Goal: Task Accomplishment & Management: Manage account settings

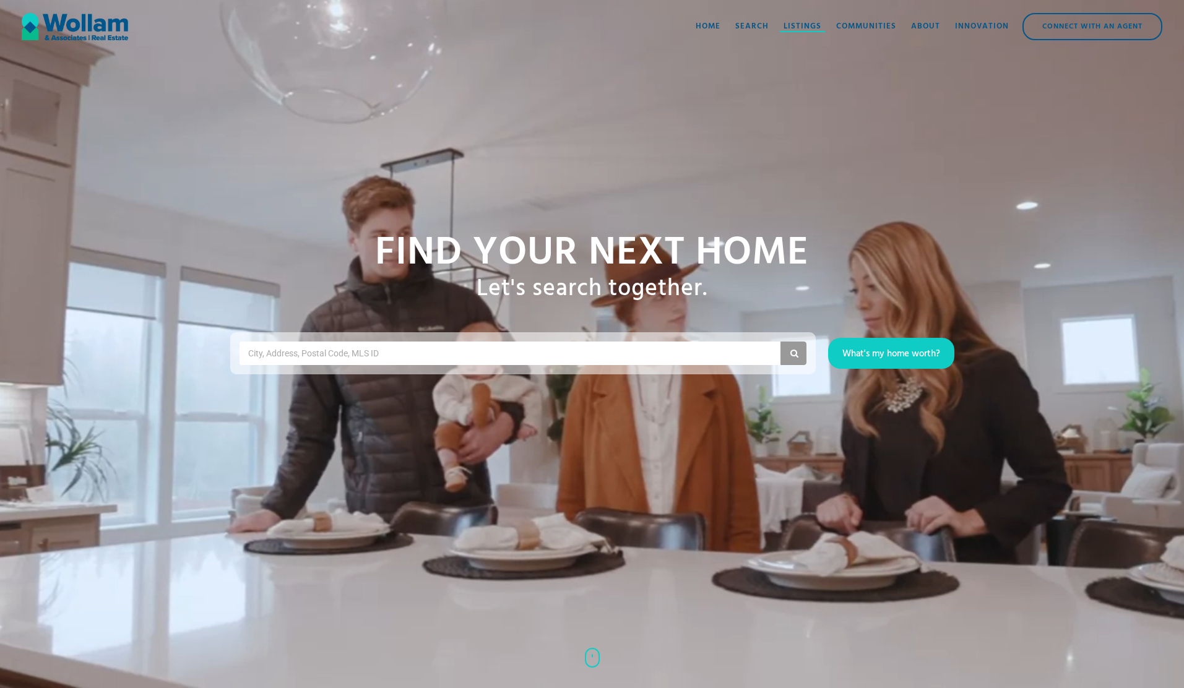
click at [805, 20] on div "Listings" at bounding box center [803, 26] width 38 height 12
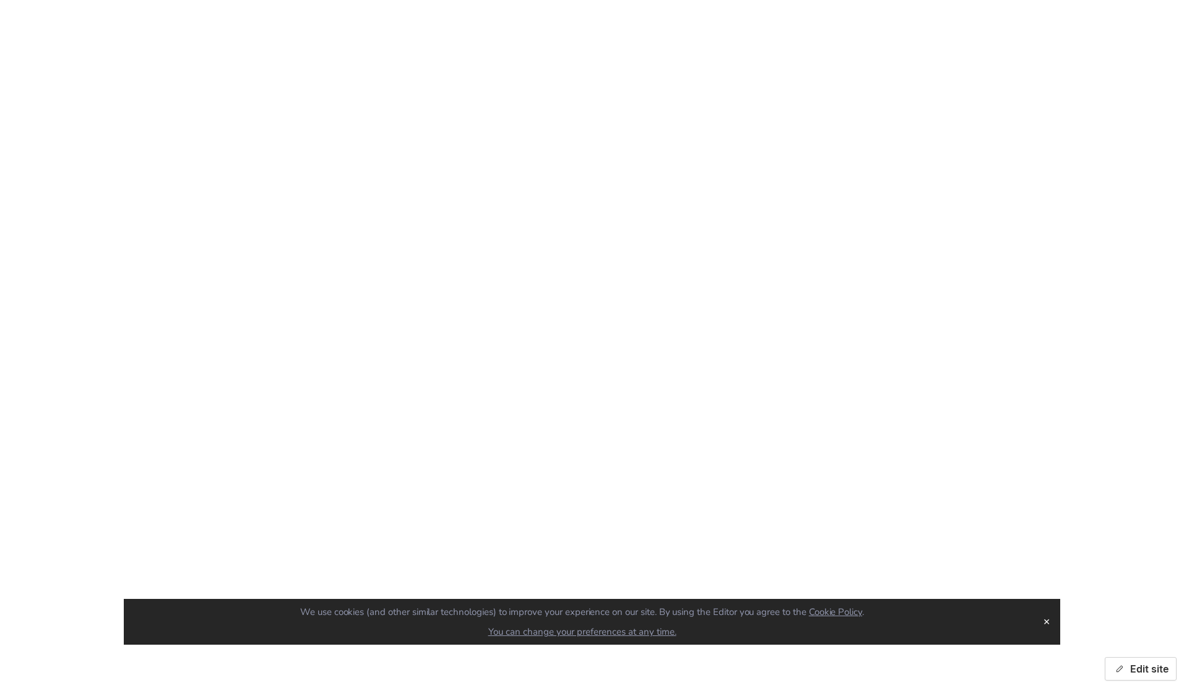
click at [1130, 668] on button "Edit site" at bounding box center [1141, 669] width 72 height 24
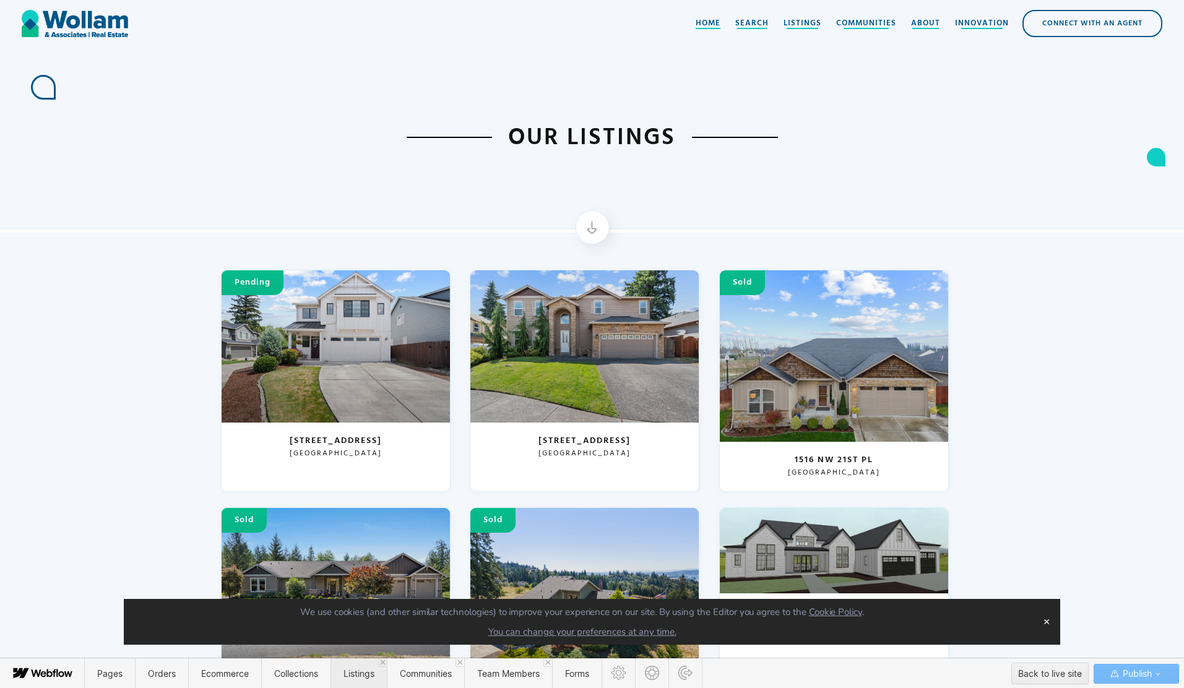
click at [349, 678] on span "Listings" at bounding box center [359, 674] width 31 height 11
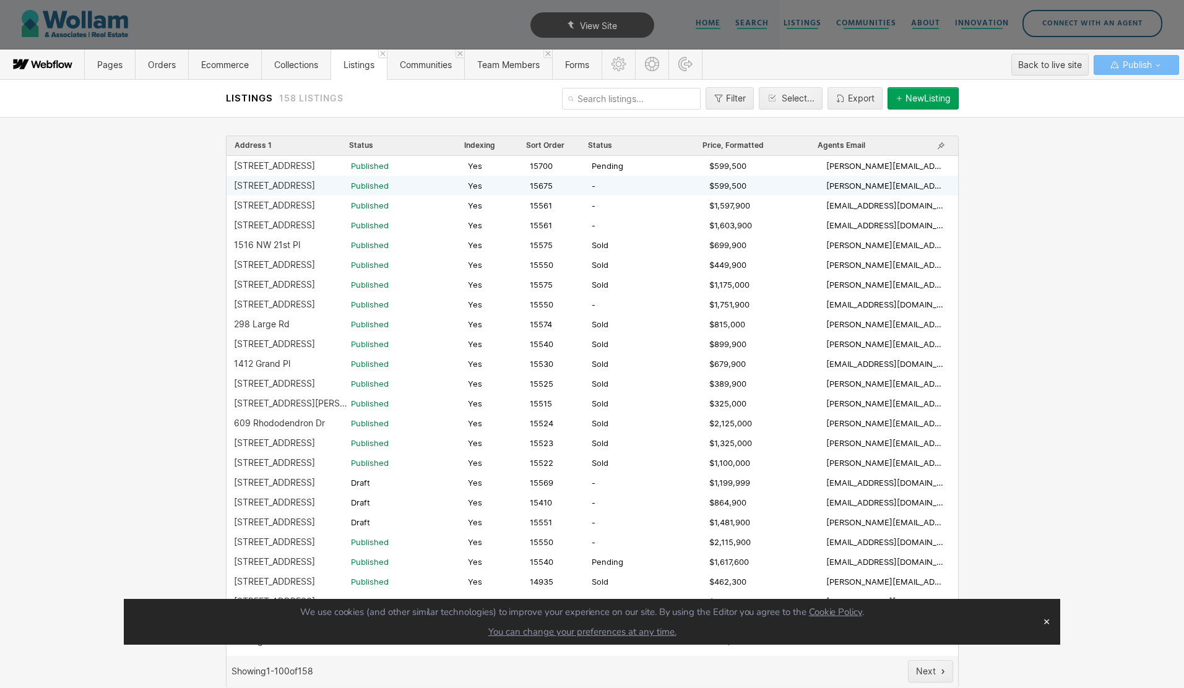
click at [280, 184] on div "[STREET_ADDRESS]" at bounding box center [274, 186] width 81 height 10
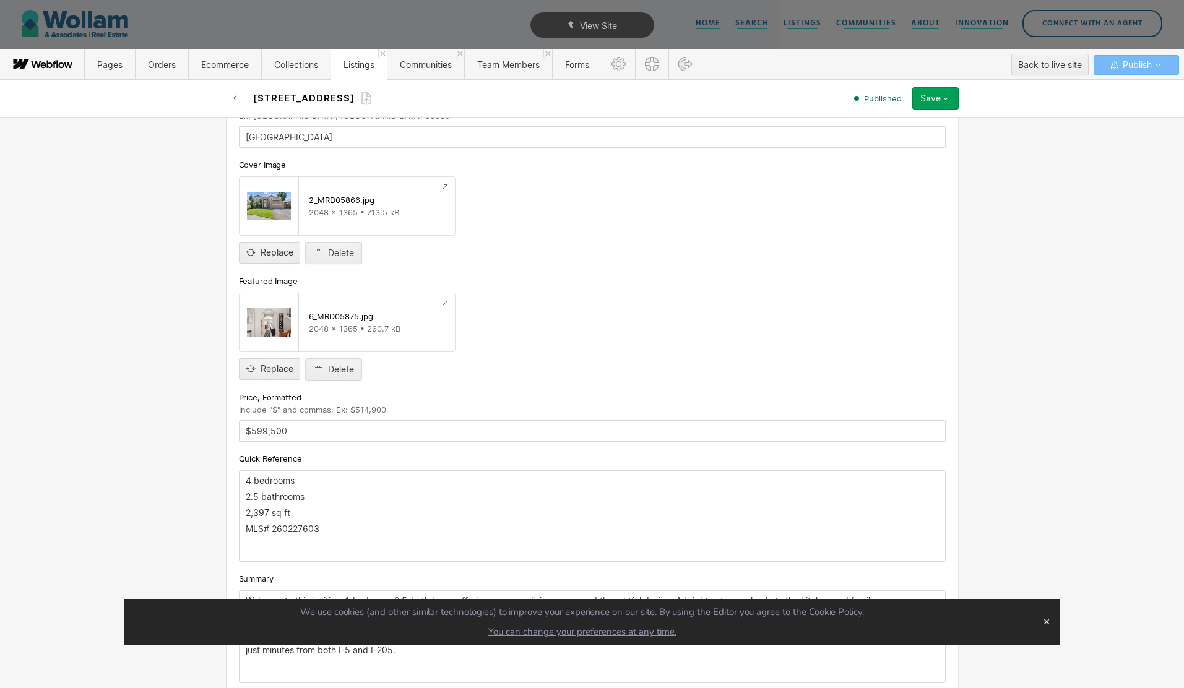
scroll to position [407, 0]
click at [266, 431] on input "$599,500" at bounding box center [592, 431] width 707 height 22
type input "$595,500"
click at [942, 102] on icon "button" at bounding box center [946, 98] width 10 height 10
click at [893, 138] on div "Republish" at bounding box center [897, 140] width 123 height 17
